Goal: Use online tool/utility: Utilize a website feature to perform a specific function

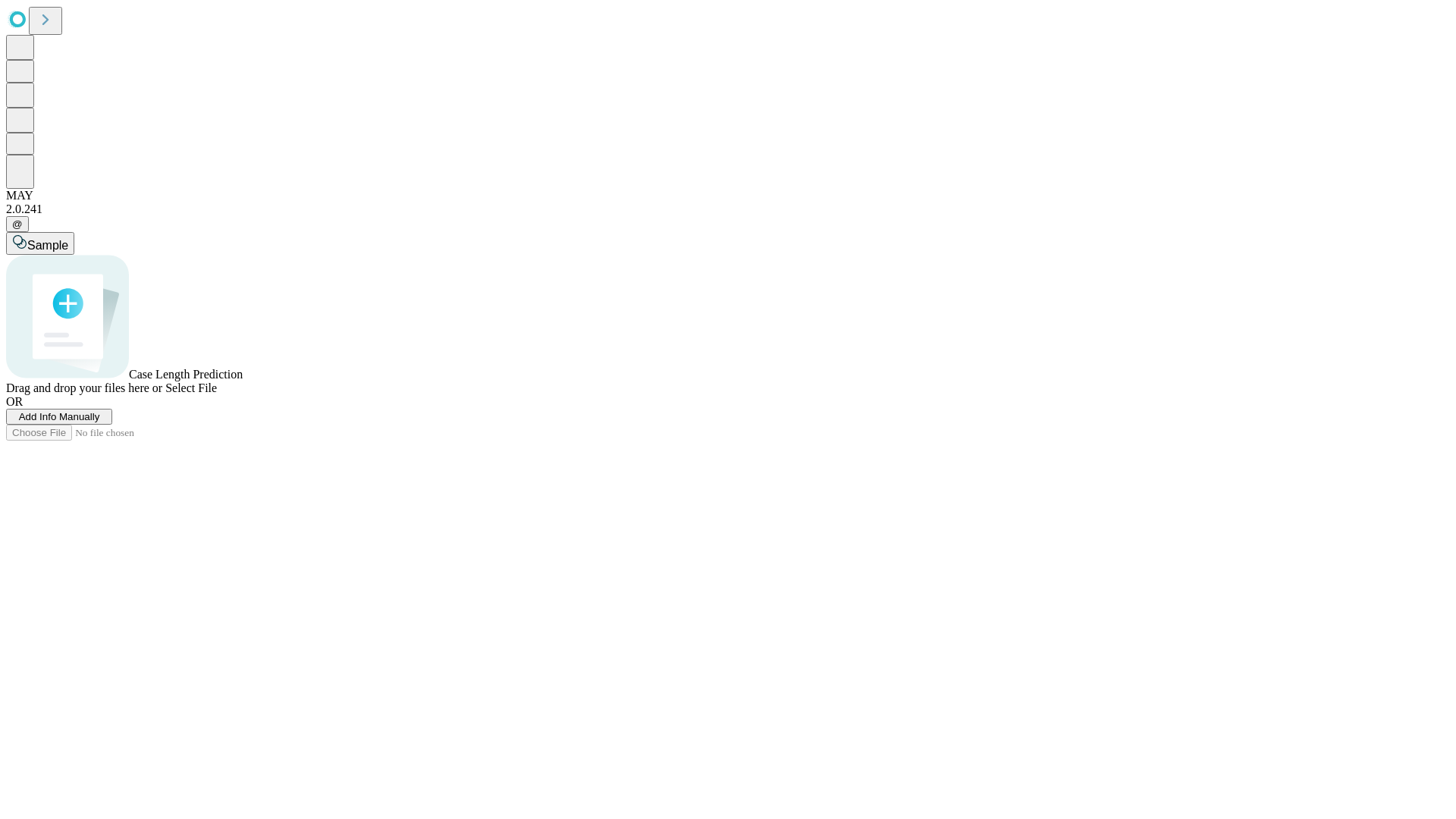
click at [100, 422] on span "Add Info Manually" at bounding box center [59, 416] width 81 height 11
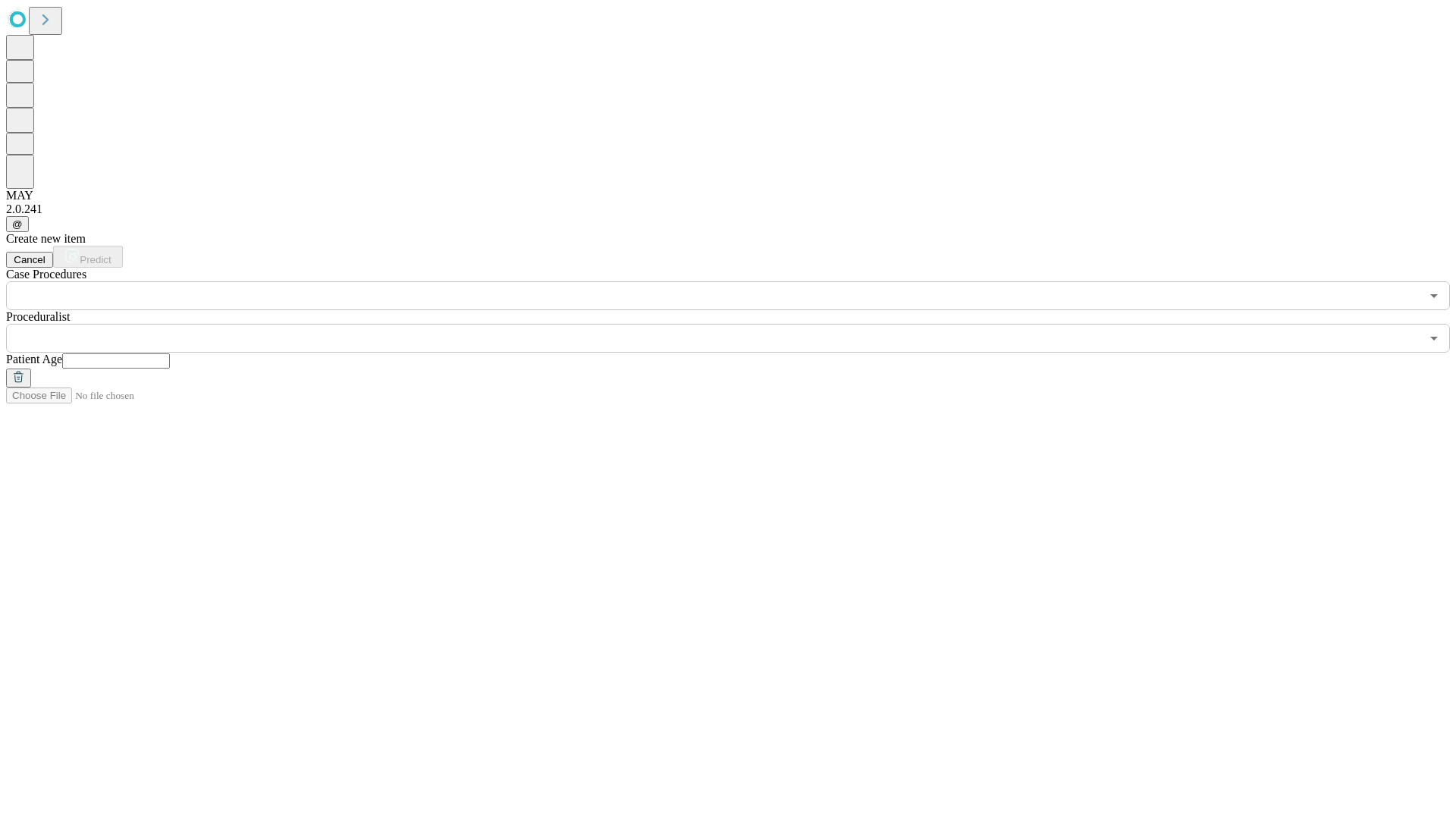
click at [170, 354] on input "text" at bounding box center [115, 361] width 107 height 15
type input "**"
click at [739, 324] on input "text" at bounding box center [712, 338] width 1414 height 29
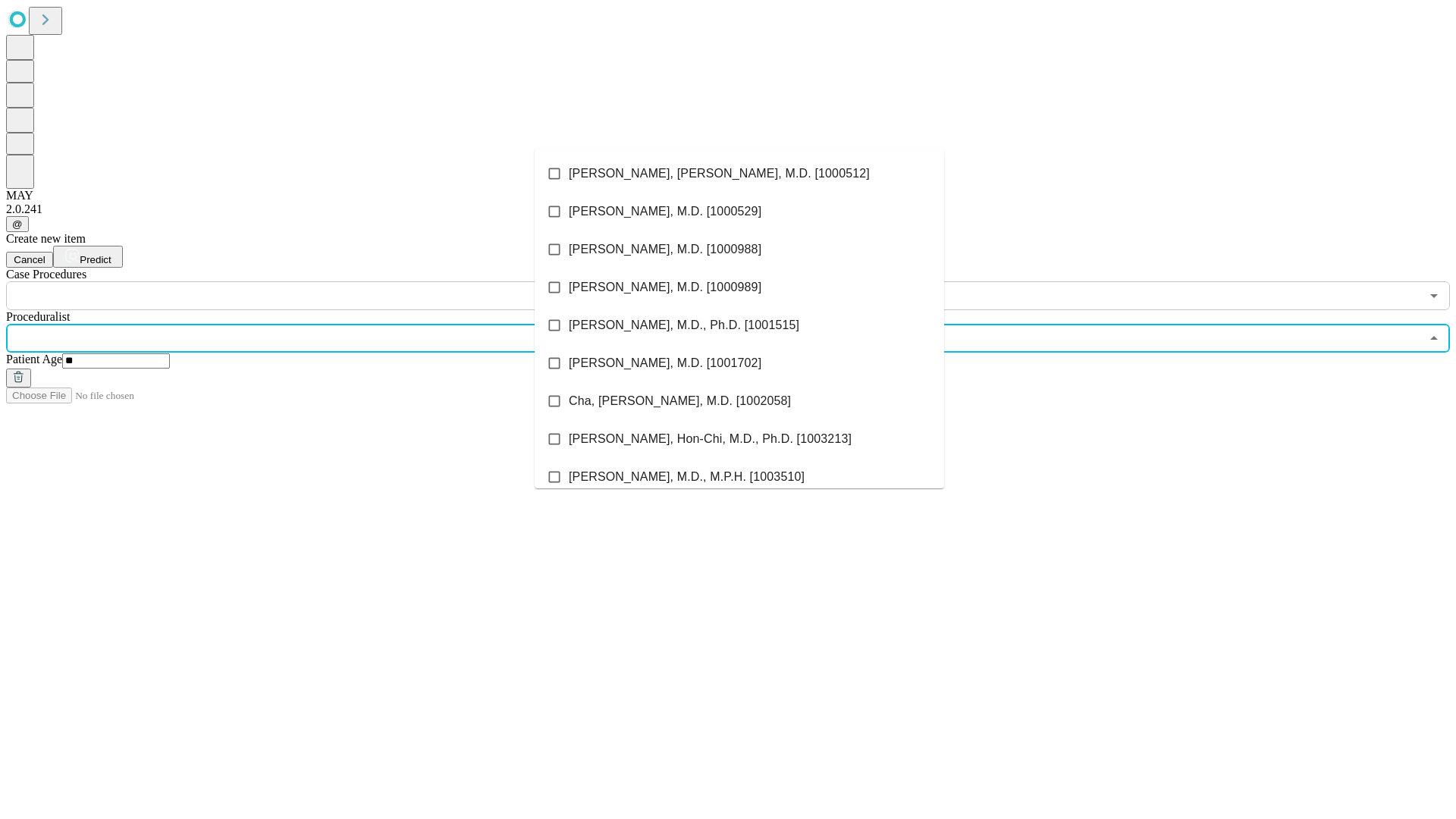
click at [739, 173] on li "[PERSON_NAME], [PERSON_NAME], M.D. [1000512]" at bounding box center [739, 173] width 409 height 38
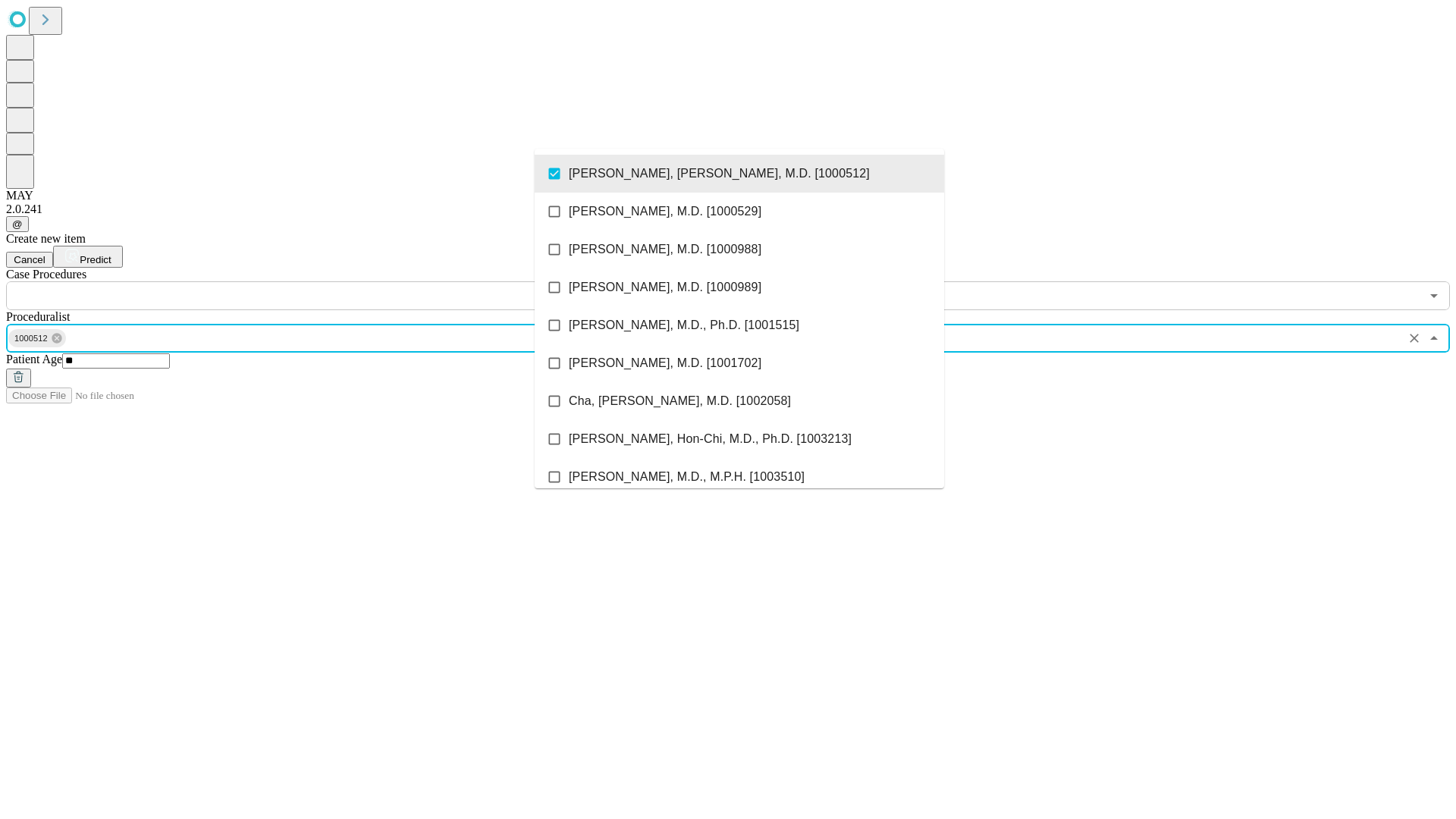
click at [318, 281] on input "text" at bounding box center [712, 295] width 1414 height 29
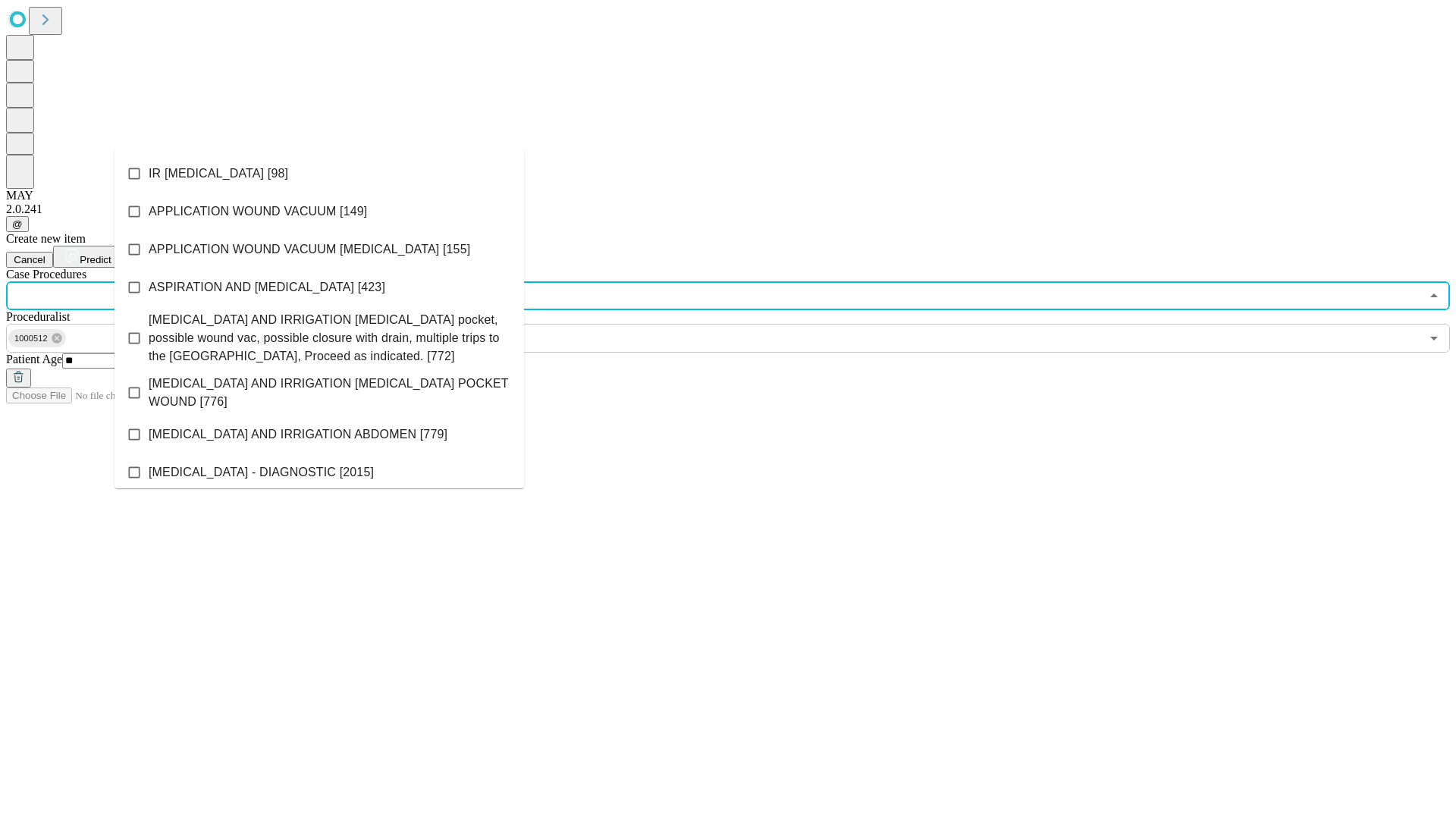
click at [319, 173] on li "IR [MEDICAL_DATA] [98]" at bounding box center [319, 173] width 409 height 38
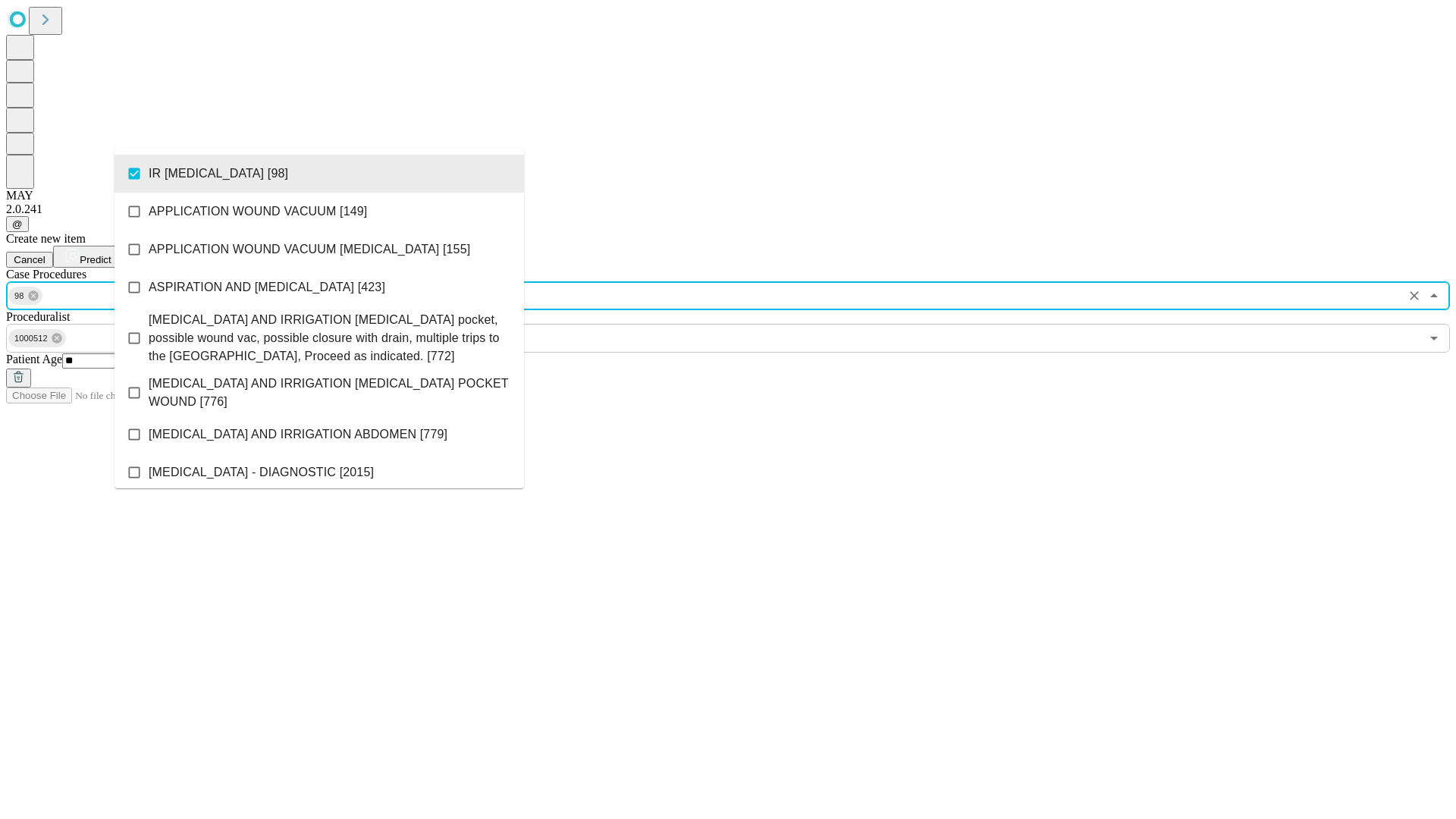
click at [111, 254] on span "Predict" at bounding box center [95, 259] width 31 height 11
